Goal: Task Accomplishment & Management: Manage account settings

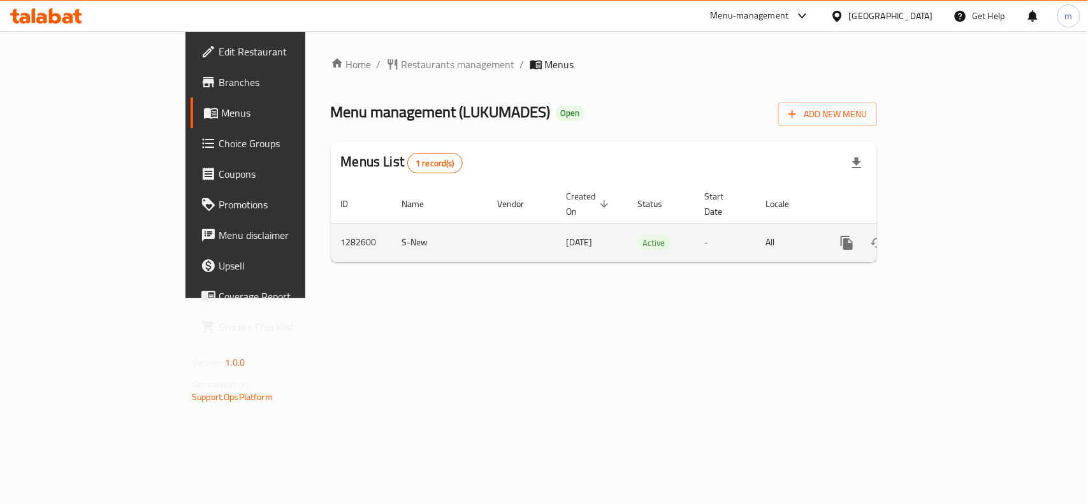
click at [946, 235] on icon "enhanced table" at bounding box center [938, 242] width 15 height 15
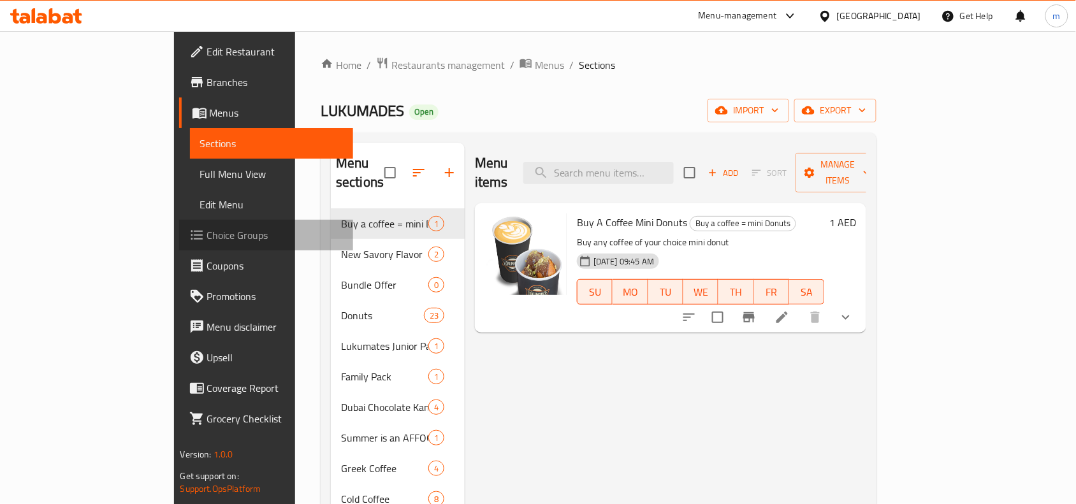
click at [207, 236] on span "Choice Groups" at bounding box center [275, 234] width 136 height 15
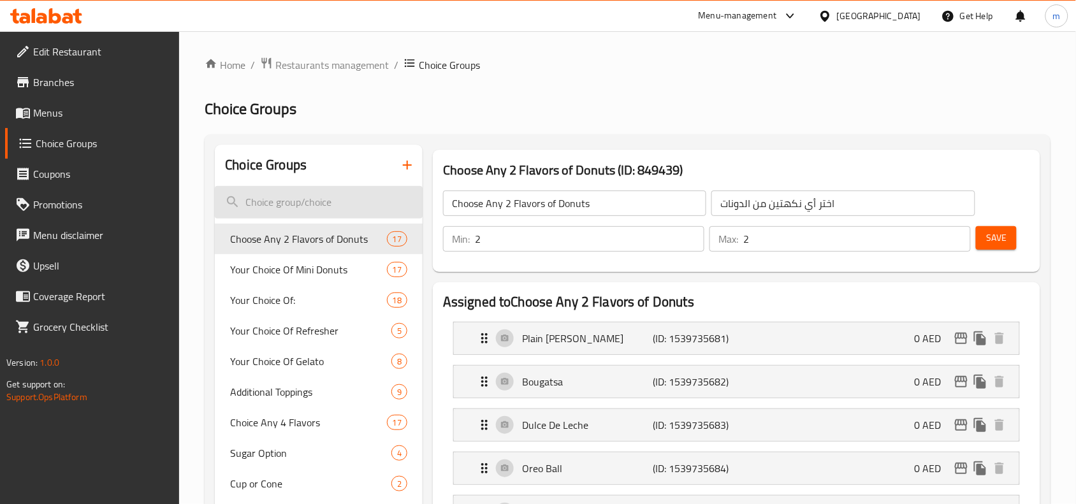
click at [333, 205] on input "search" at bounding box center [319, 202] width 208 height 32
paste input "Scoop"
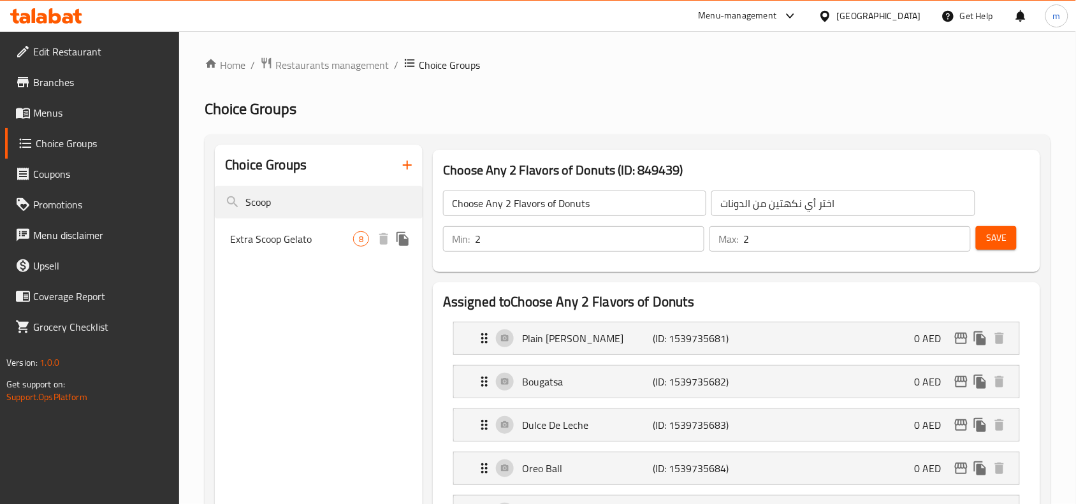
type input "Scoop"
click at [310, 243] on span "Extra Scoop Gelato" at bounding box center [291, 238] width 123 height 15
type input "Extra Scoop Gelato"
type input "جيلاتو إضافي"
type input "0"
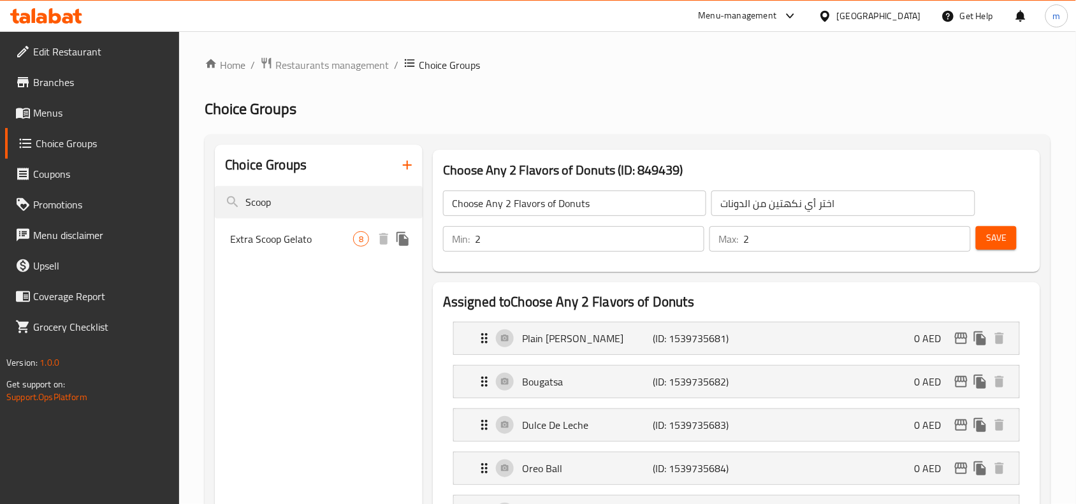
type input "1"
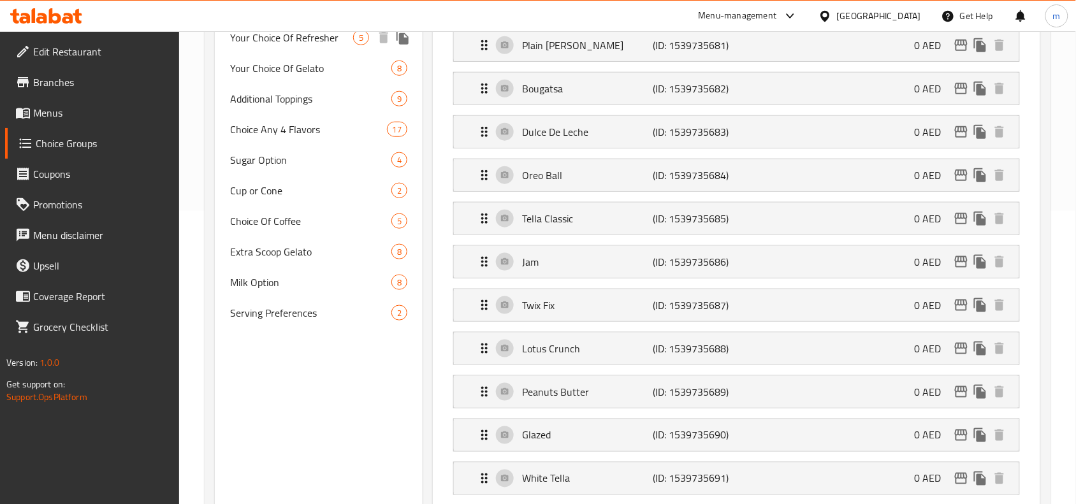
scroll to position [340, 0]
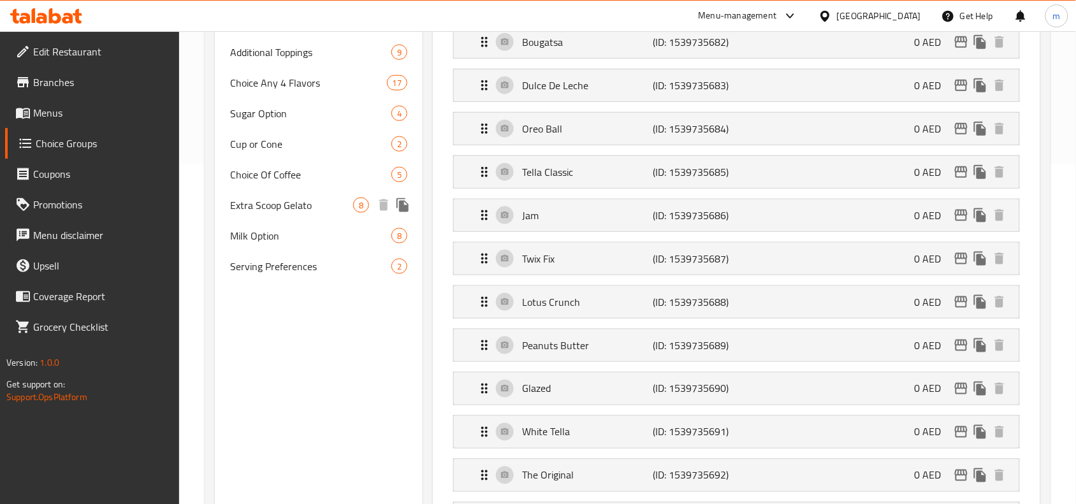
click at [274, 205] on span "Extra Scoop Gelato" at bounding box center [291, 205] width 123 height 15
type input "Extra Scoop Gelato"
type input "جيلاتو إضافي"
type input "0"
type input "1"
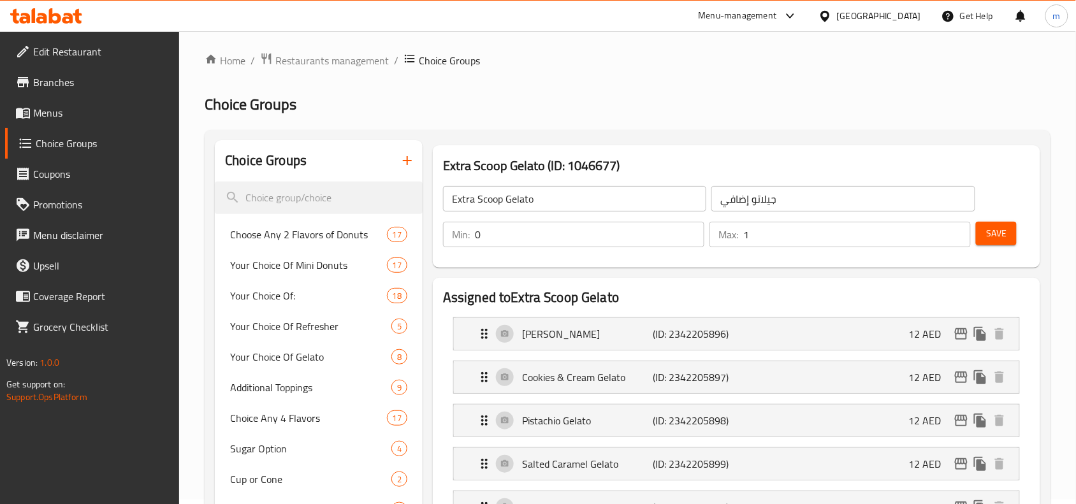
scroll to position [0, 0]
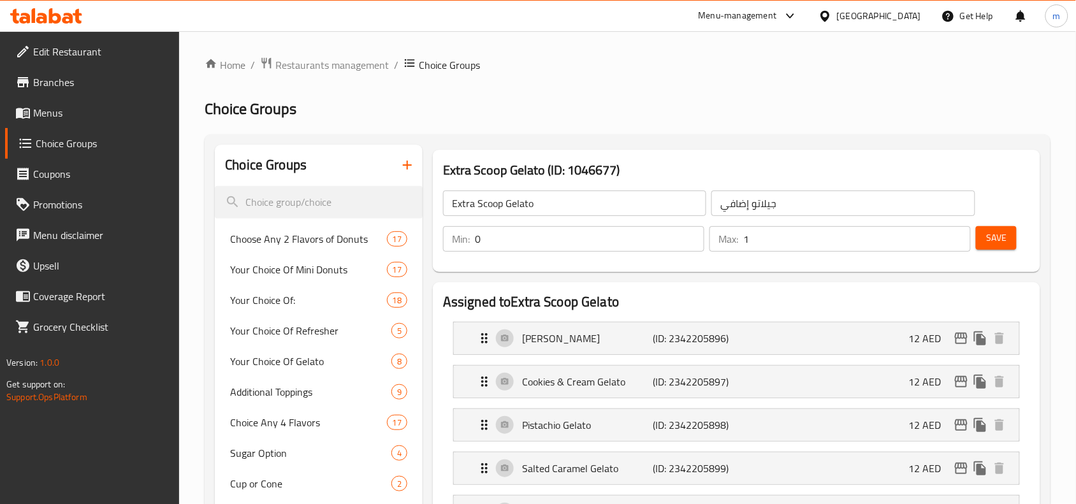
click at [75, 24] on div at bounding box center [46, 15] width 92 height 25
click at [29, 13] on icon at bounding box center [46, 15] width 72 height 15
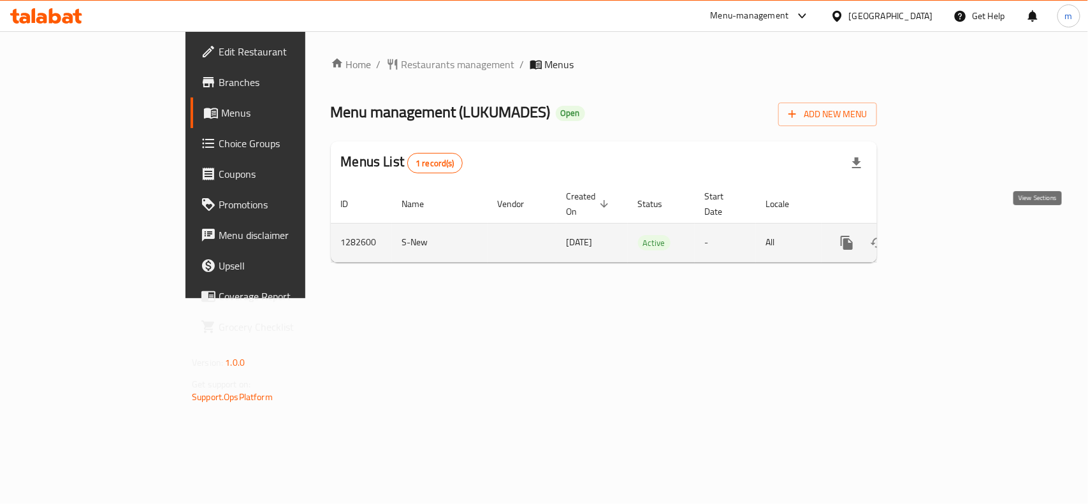
click at [946, 235] on icon "enhanced table" at bounding box center [938, 242] width 15 height 15
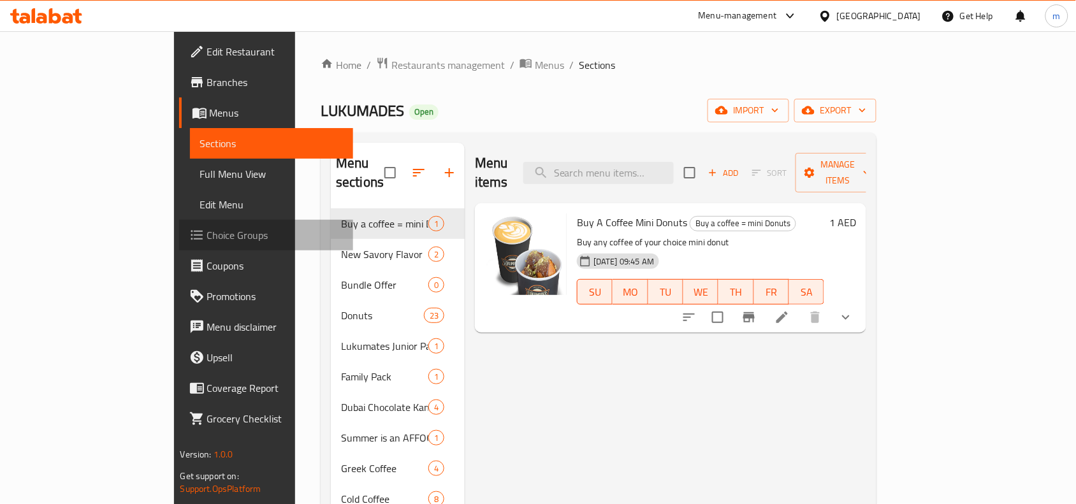
click at [179, 243] on link "Choice Groups" at bounding box center [266, 235] width 175 height 31
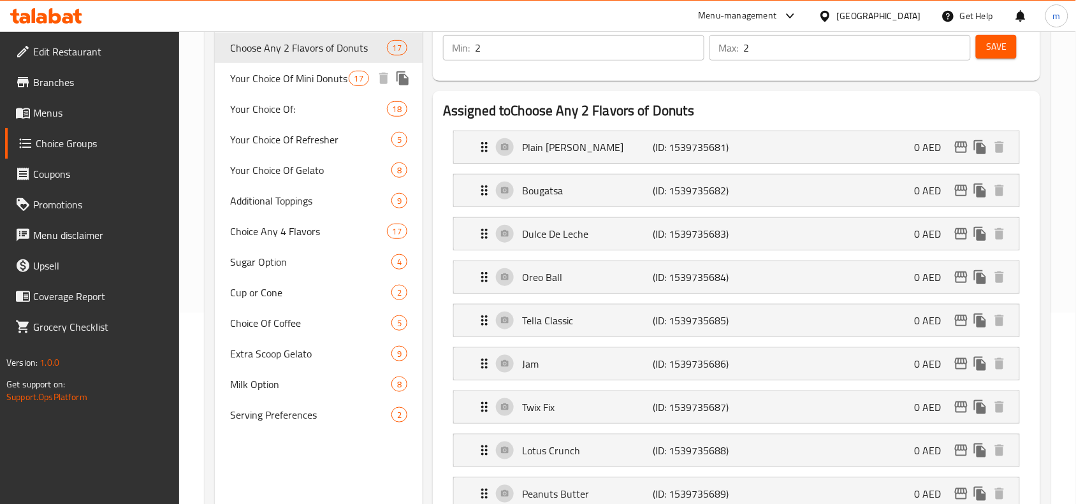
scroll to position [239, 0]
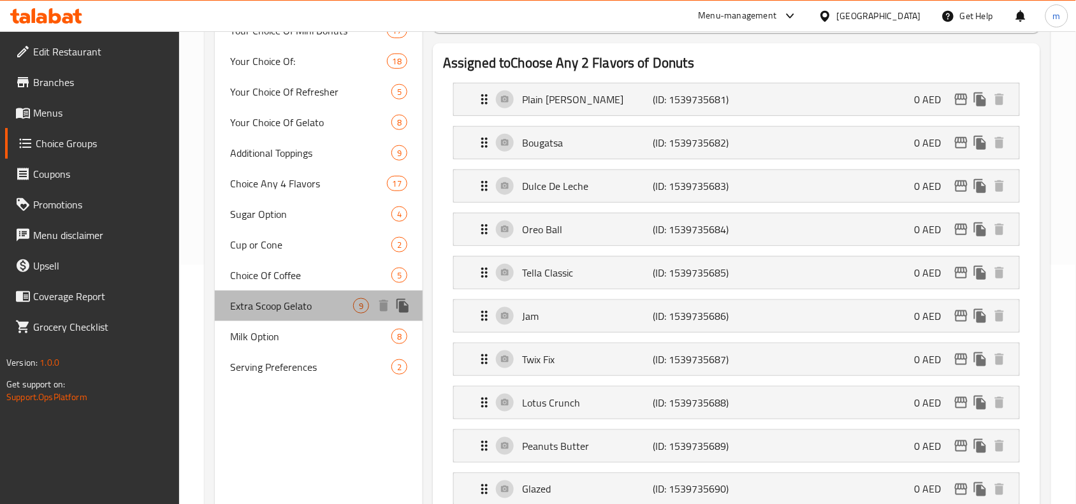
click at [280, 307] on span "Extra Scoop Gelato" at bounding box center [291, 305] width 123 height 15
type input "Extra Scoop Gelato"
type input "جيلاتو إضافي"
type input "0"
type input "1"
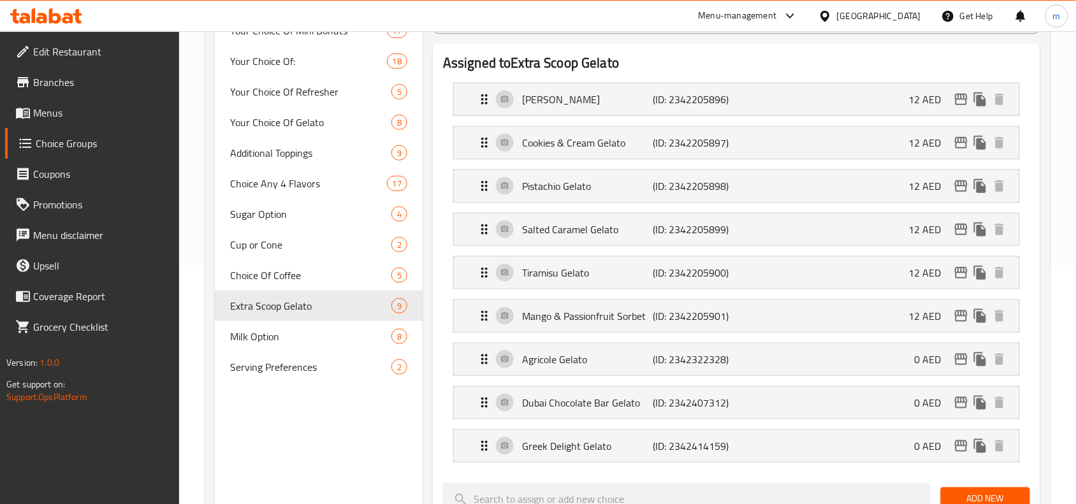
click at [35, 20] on icon at bounding box center [34, 15] width 4 height 15
